Goal: Information Seeking & Learning: Check status

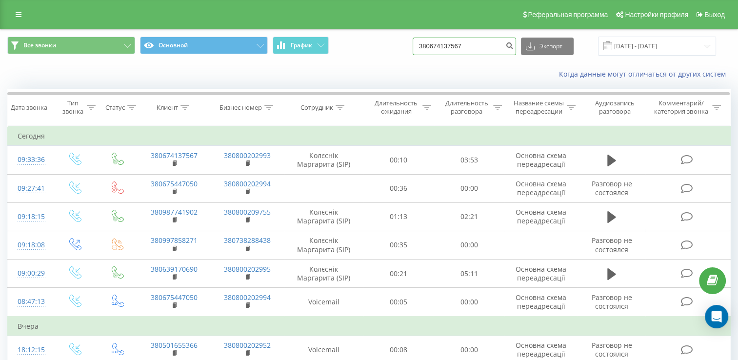
click at [462, 40] on input "380674137567" at bounding box center [464, 47] width 103 height 18
paste input "[PHONE_NUMBER]"
click at [440, 47] on input "[PHONE_NUMBER]" at bounding box center [464, 47] width 103 height 18
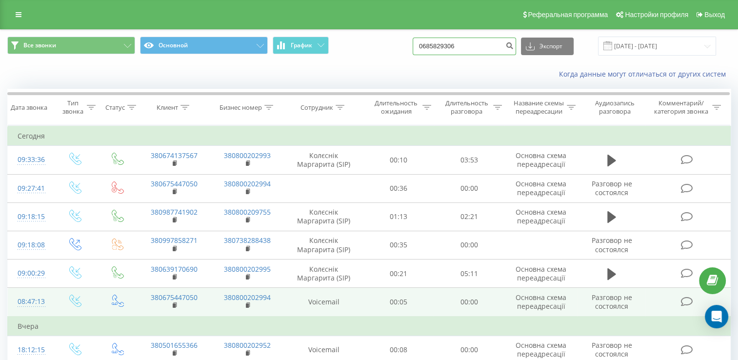
type input "0685829306"
